Goal: Task Accomplishment & Management: Use online tool/utility

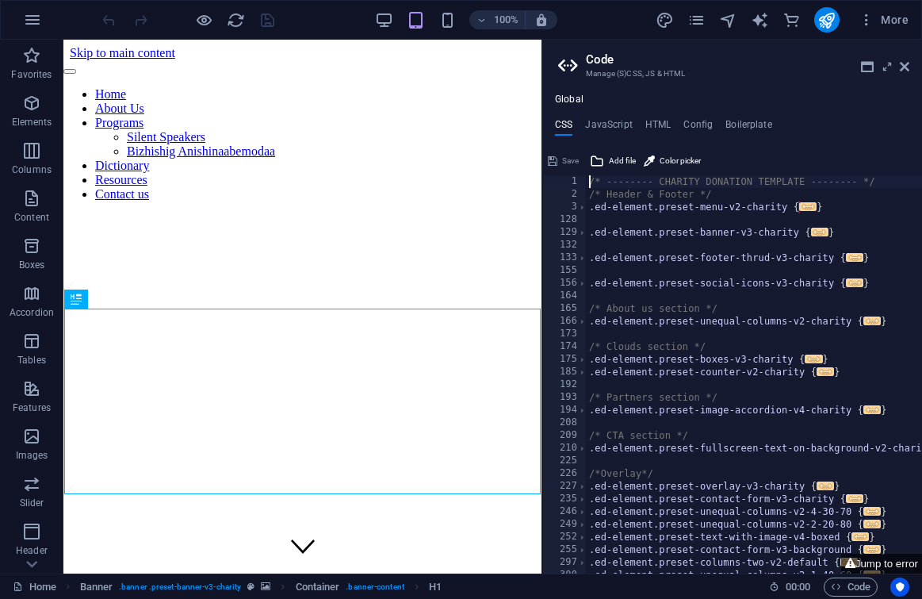
click at [910, 71] on aside "Code Manage (S)CSS, JS & HTML Global CSS JavaScript HTML Config Boilerplate /* …" at bounding box center [732, 307] width 381 height 534
click at [903, 70] on icon at bounding box center [905, 66] width 10 height 13
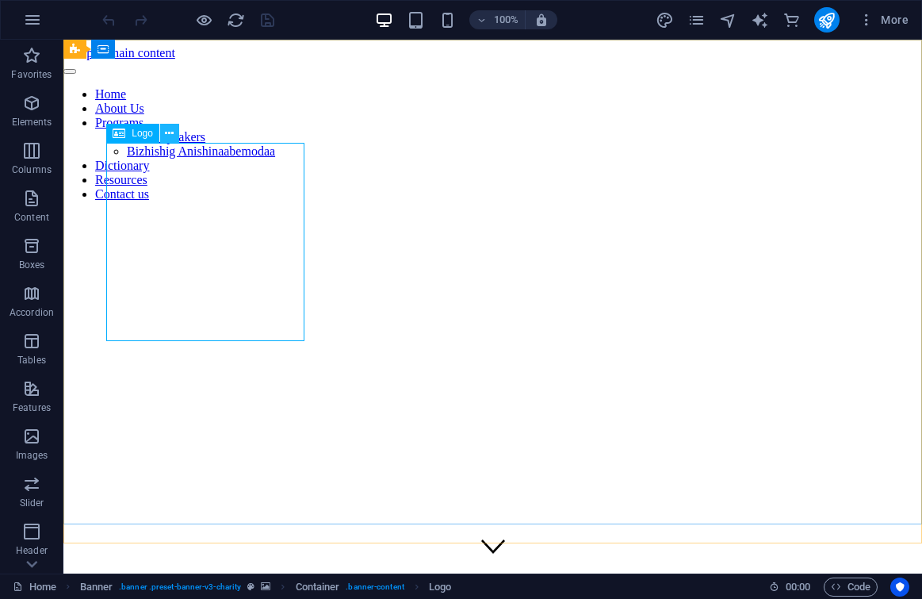
click at [174, 140] on button at bounding box center [169, 133] width 19 height 19
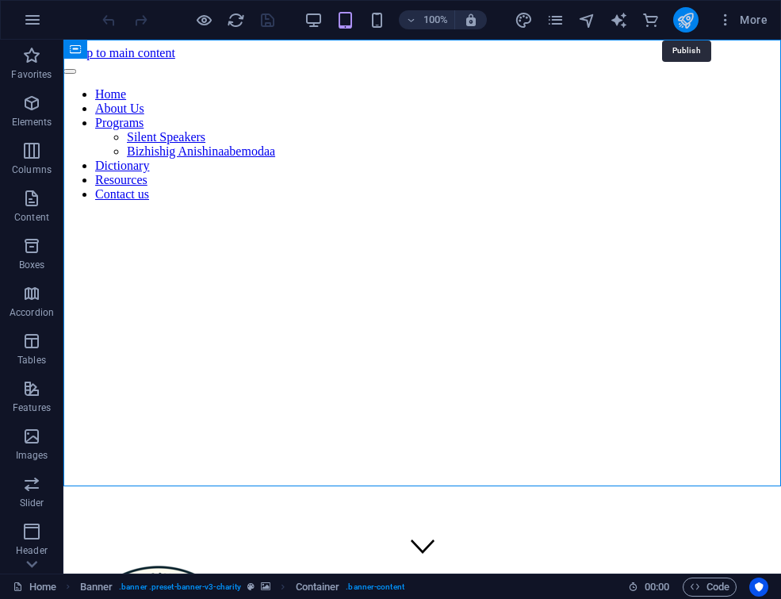
click at [690, 19] on icon "publish" at bounding box center [686, 20] width 18 height 18
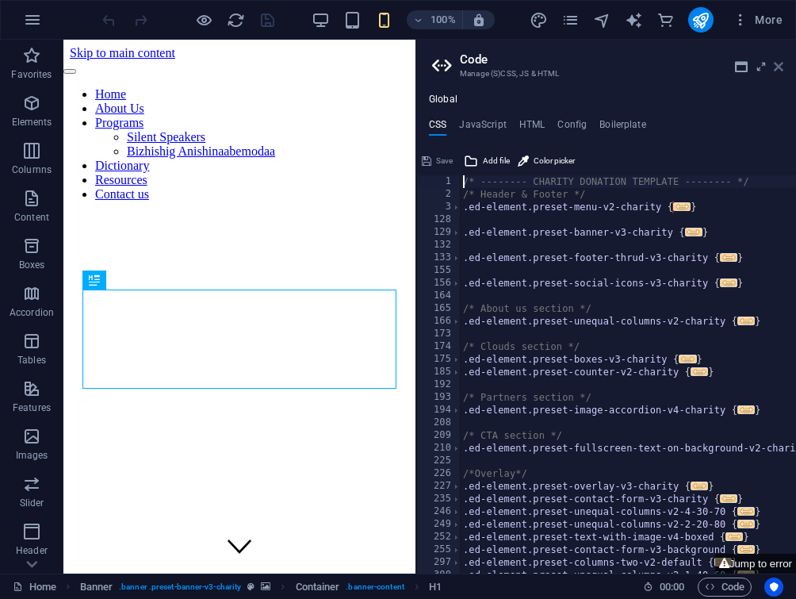
click at [780, 70] on icon at bounding box center [779, 66] width 10 height 13
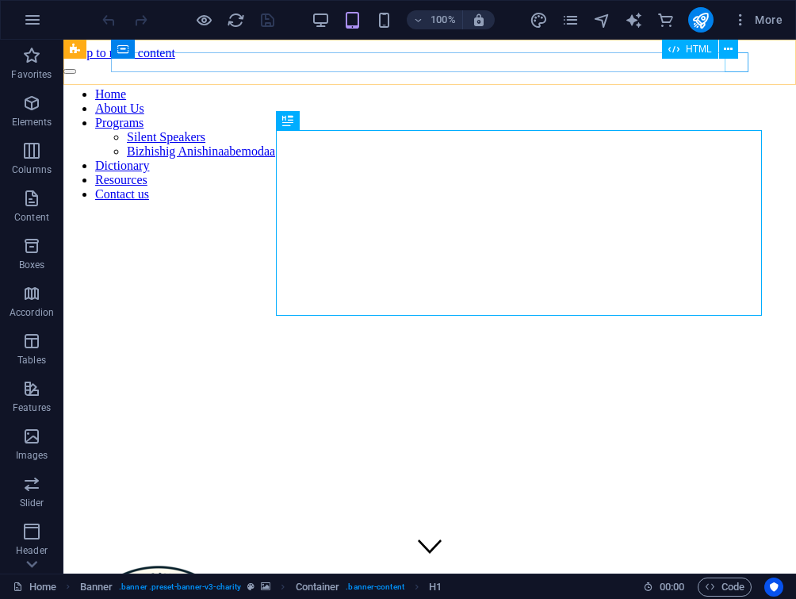
click at [733, 67] on div at bounding box center [429, 67] width 733 height 14
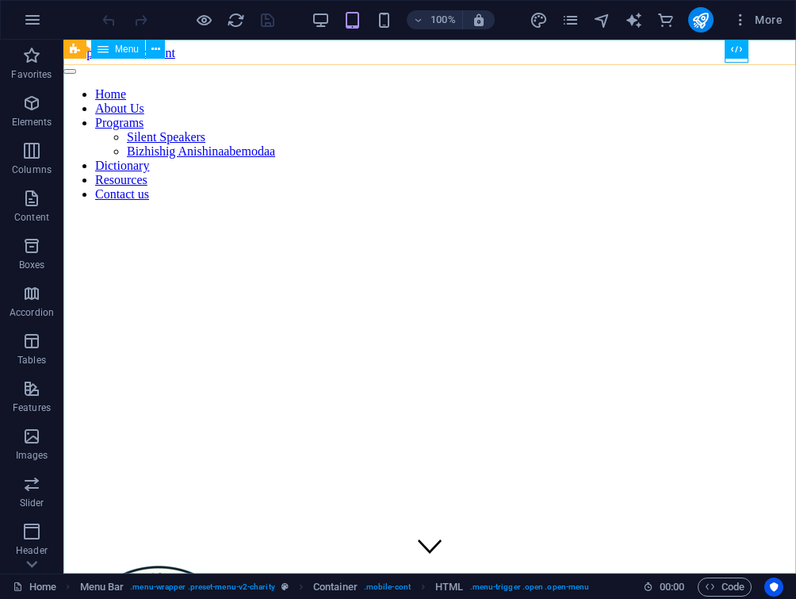
click at [436, 155] on nav "Home About Us Programs Silent Speakers Bizhishig Anishinaabemodaa Dictionary Re…" at bounding box center [429, 144] width 733 height 114
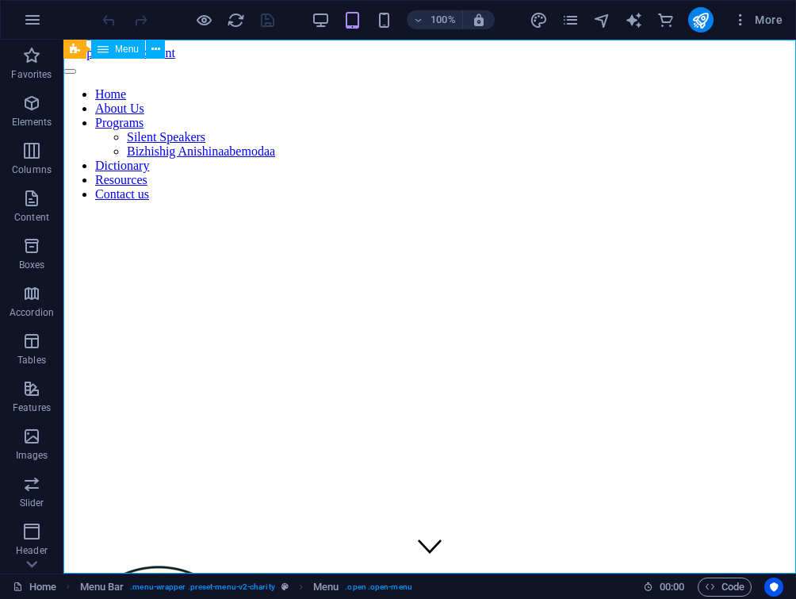
click at [428, 201] on nav "Home About Us Programs Silent Speakers Bizhishig Anishinaabemodaa Dictionary Re…" at bounding box center [429, 144] width 733 height 114
click at [424, 201] on nav "Home About Us Programs Silent Speakers Bizhishig Anishinaabemodaa Dictionary Re…" at bounding box center [429, 144] width 733 height 114
click at [533, 201] on nav "Home About Us Programs Silent Speakers Bizhishig Anishinaabemodaa Dictionary Re…" at bounding box center [429, 144] width 733 height 114
click at [0, 0] on button at bounding box center [0, 0] width 0 height 0
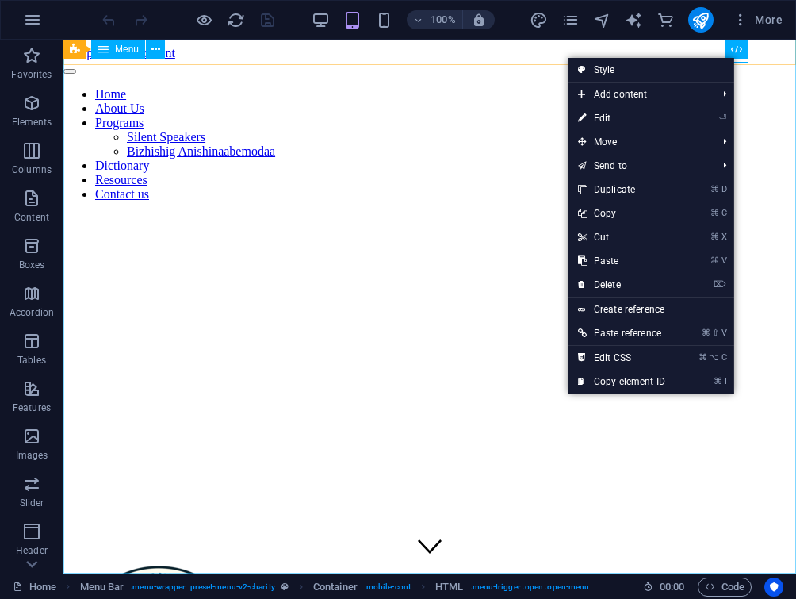
click at [783, 121] on nav "Home About Us Programs Silent Speakers Bizhishig Anishinaabemodaa Dictionary Re…" at bounding box center [429, 144] width 733 height 114
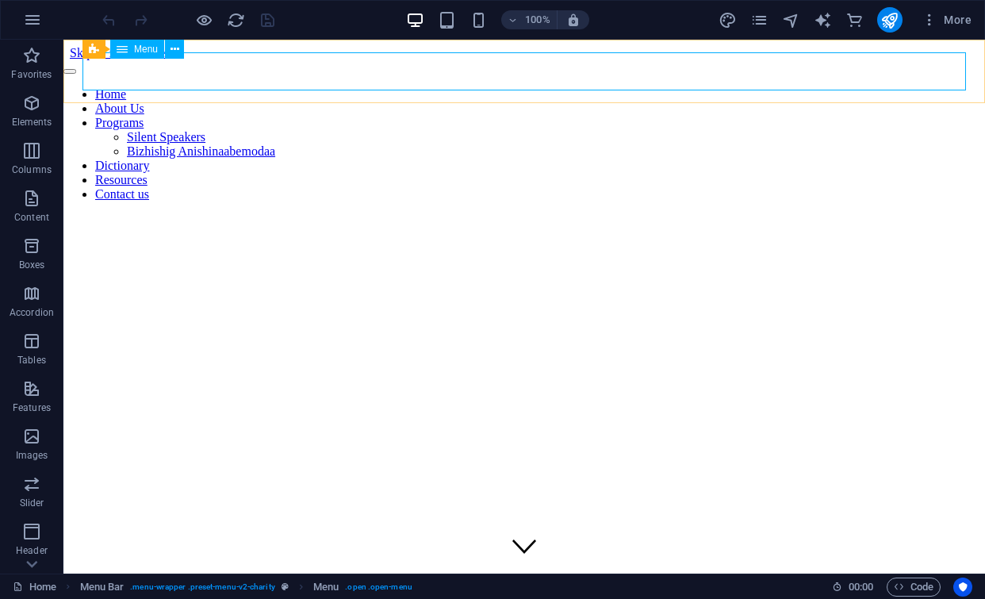
click at [795, 87] on nav "Home About Us Programs Silent Speakers Bizhishig Anishinaabemodaa Dictionary Re…" at bounding box center [524, 144] width 922 height 114
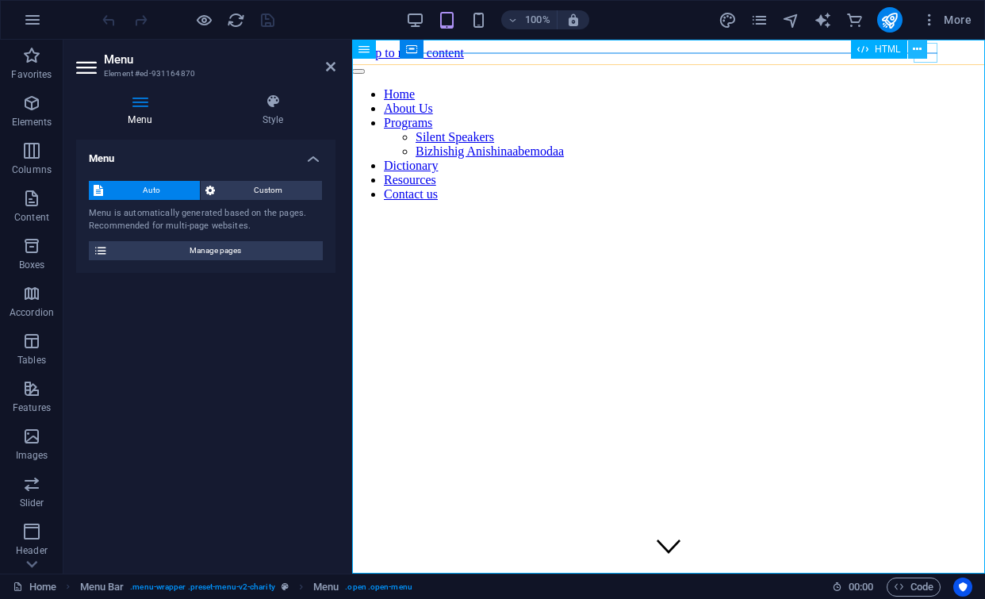
click at [795, 55] on icon at bounding box center [917, 49] width 9 height 17
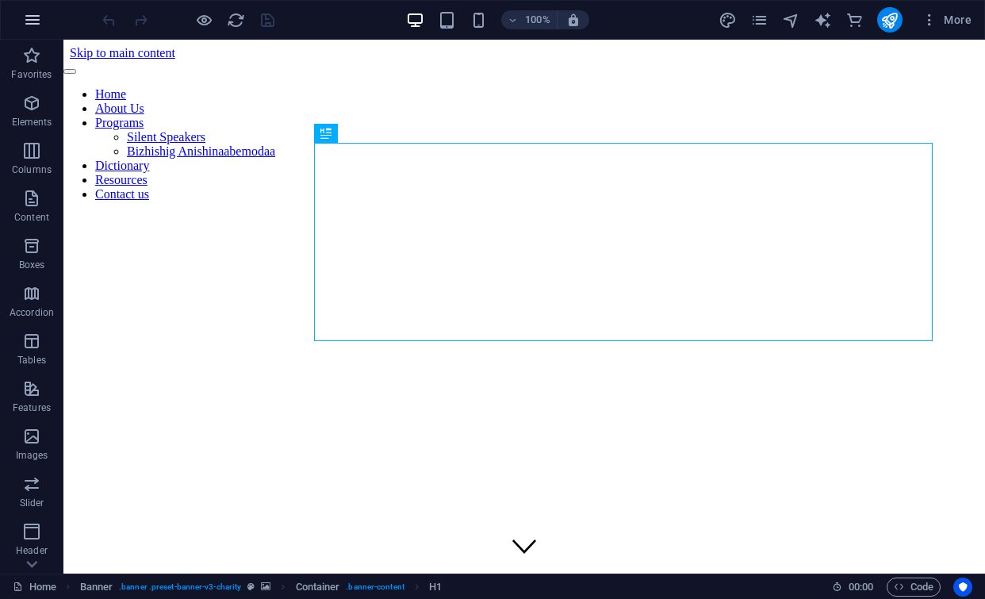
click at [31, 19] on icon "button" at bounding box center [32, 19] width 19 height 19
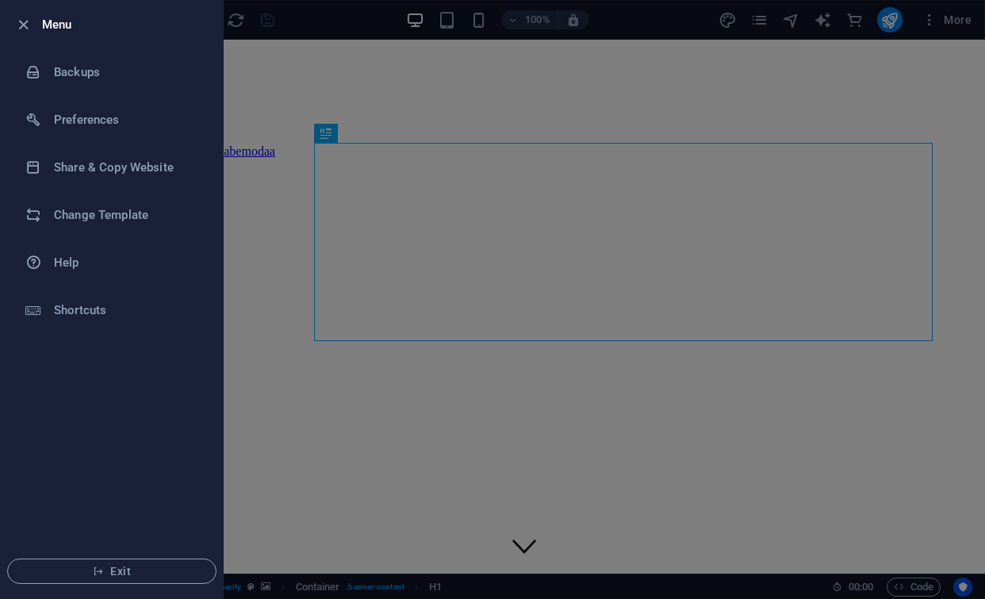
click at [31, 19] on icon "button" at bounding box center [23, 25] width 18 height 18
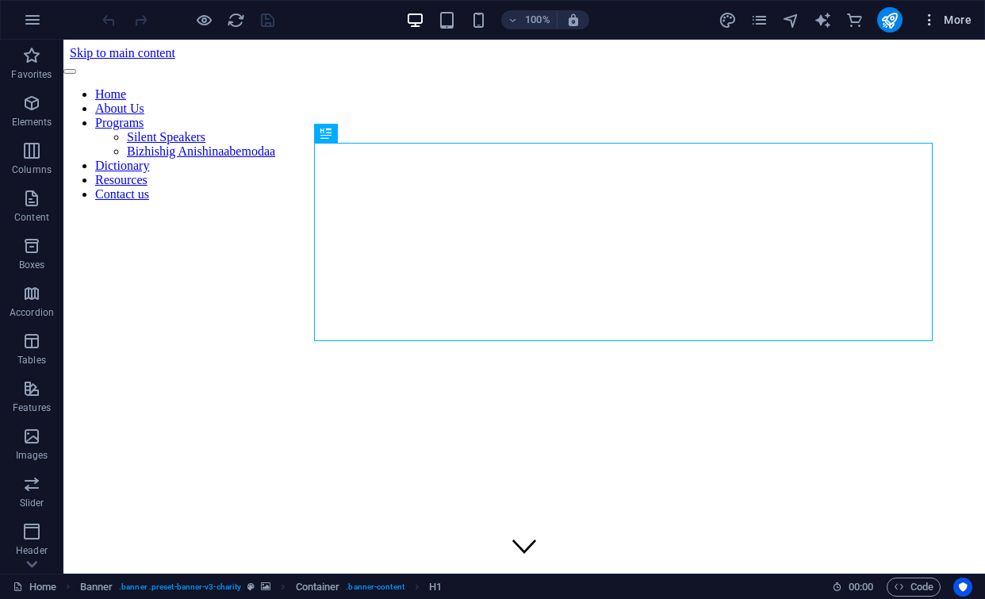
click at [795, 25] on icon "button" at bounding box center [930, 20] width 16 height 16
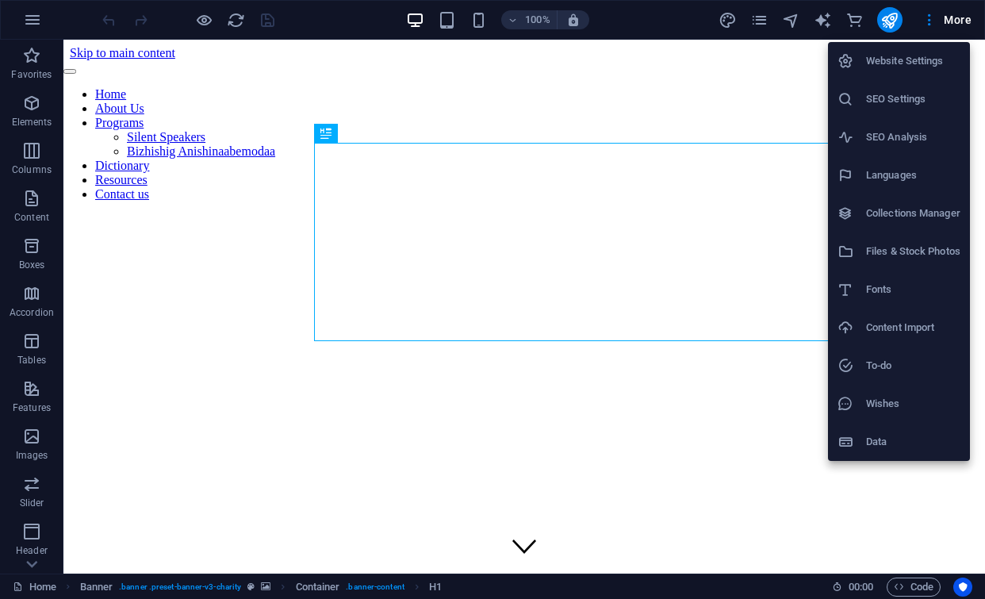
click at [795, 25] on div at bounding box center [492, 299] width 985 height 599
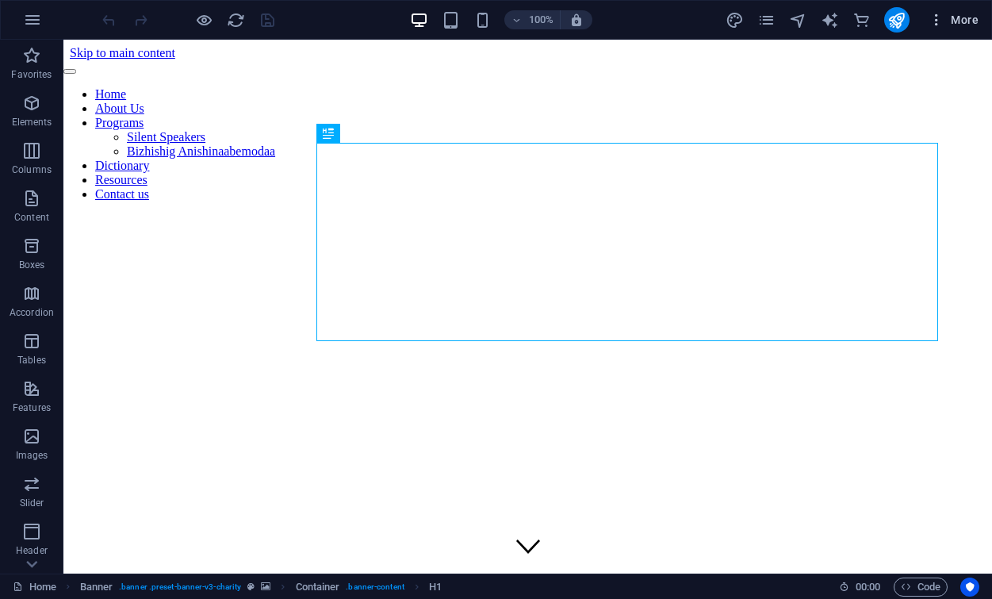
click at [795, 23] on span "More" at bounding box center [954, 20] width 50 height 16
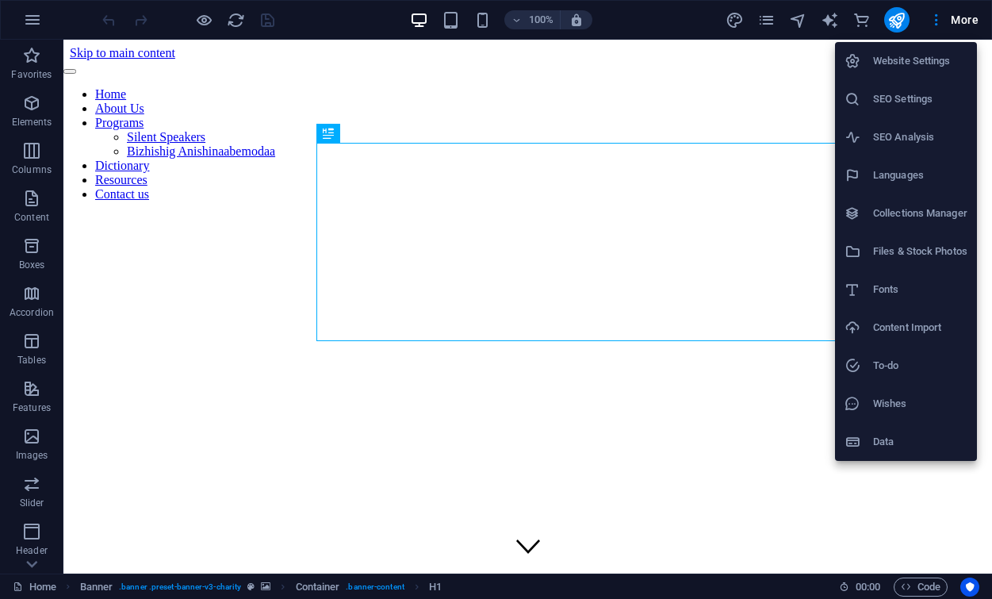
click at [795, 220] on h6 "Collections Manager" at bounding box center [920, 213] width 94 height 19
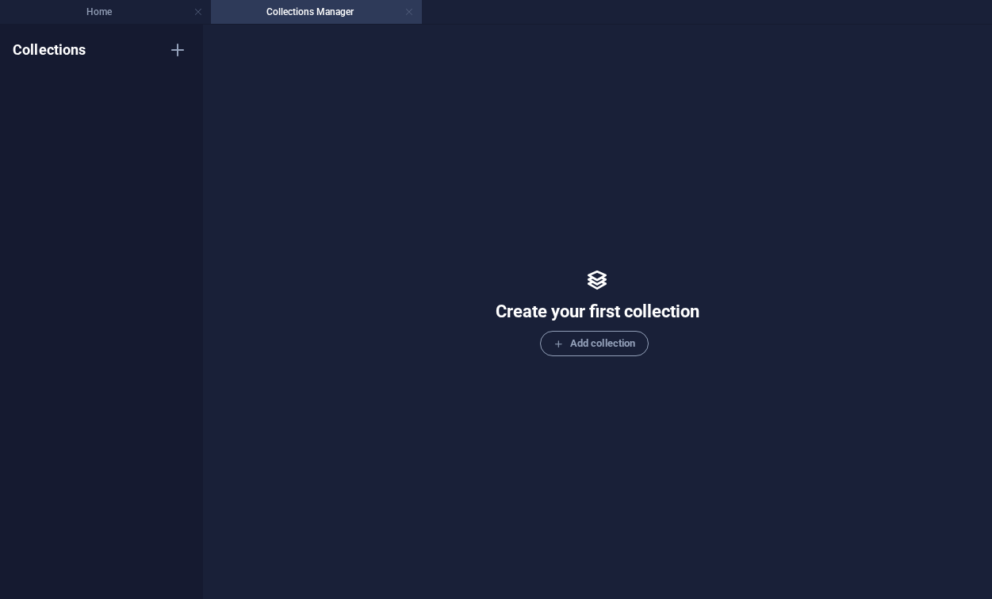
click at [411, 15] on link at bounding box center [409, 12] width 10 height 15
